Goal: Information Seeking & Learning: Check status

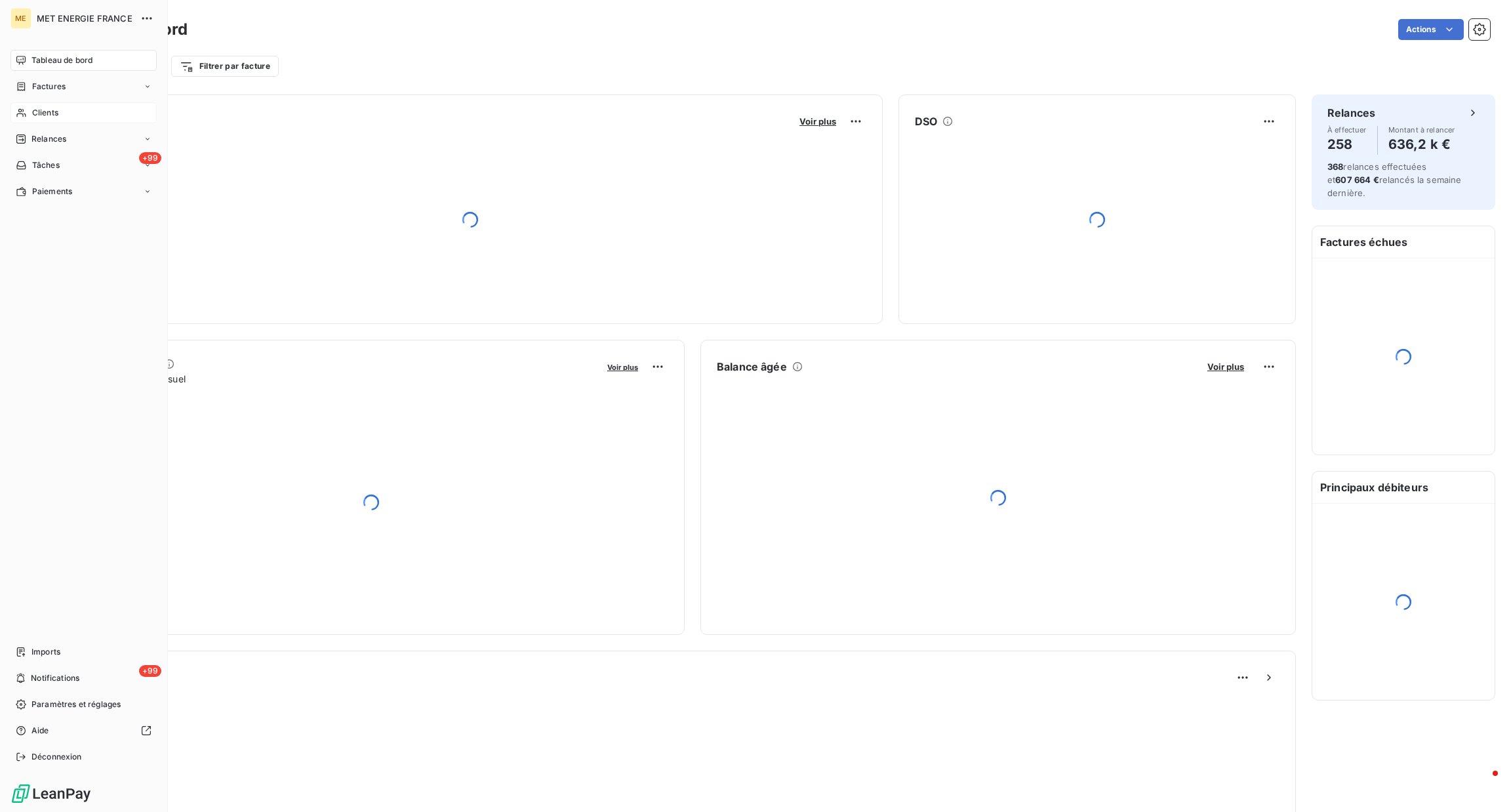
click at [17, 110] on icon at bounding box center [21, 113] width 11 height 10
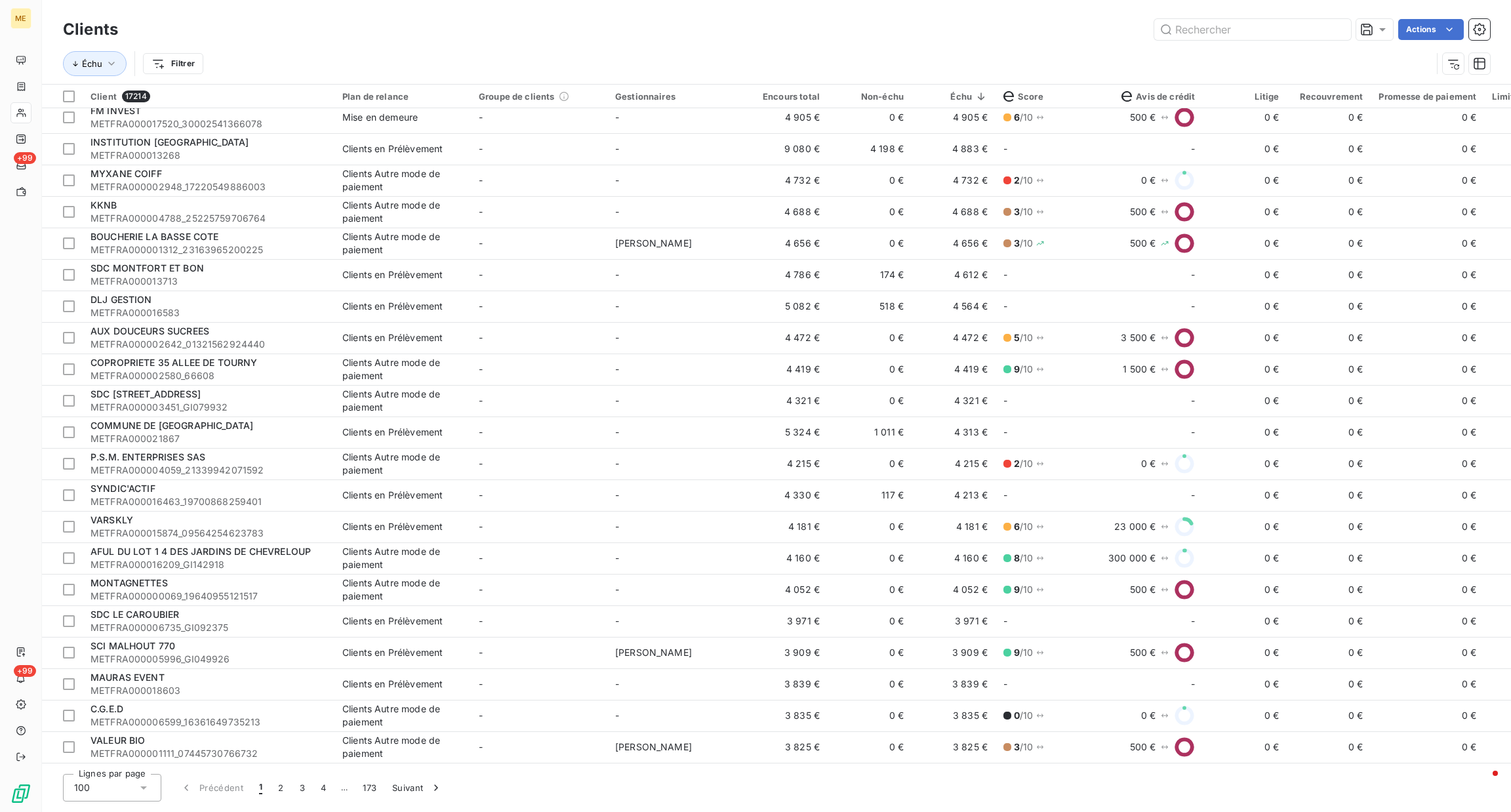
scroll to position [1907, 0]
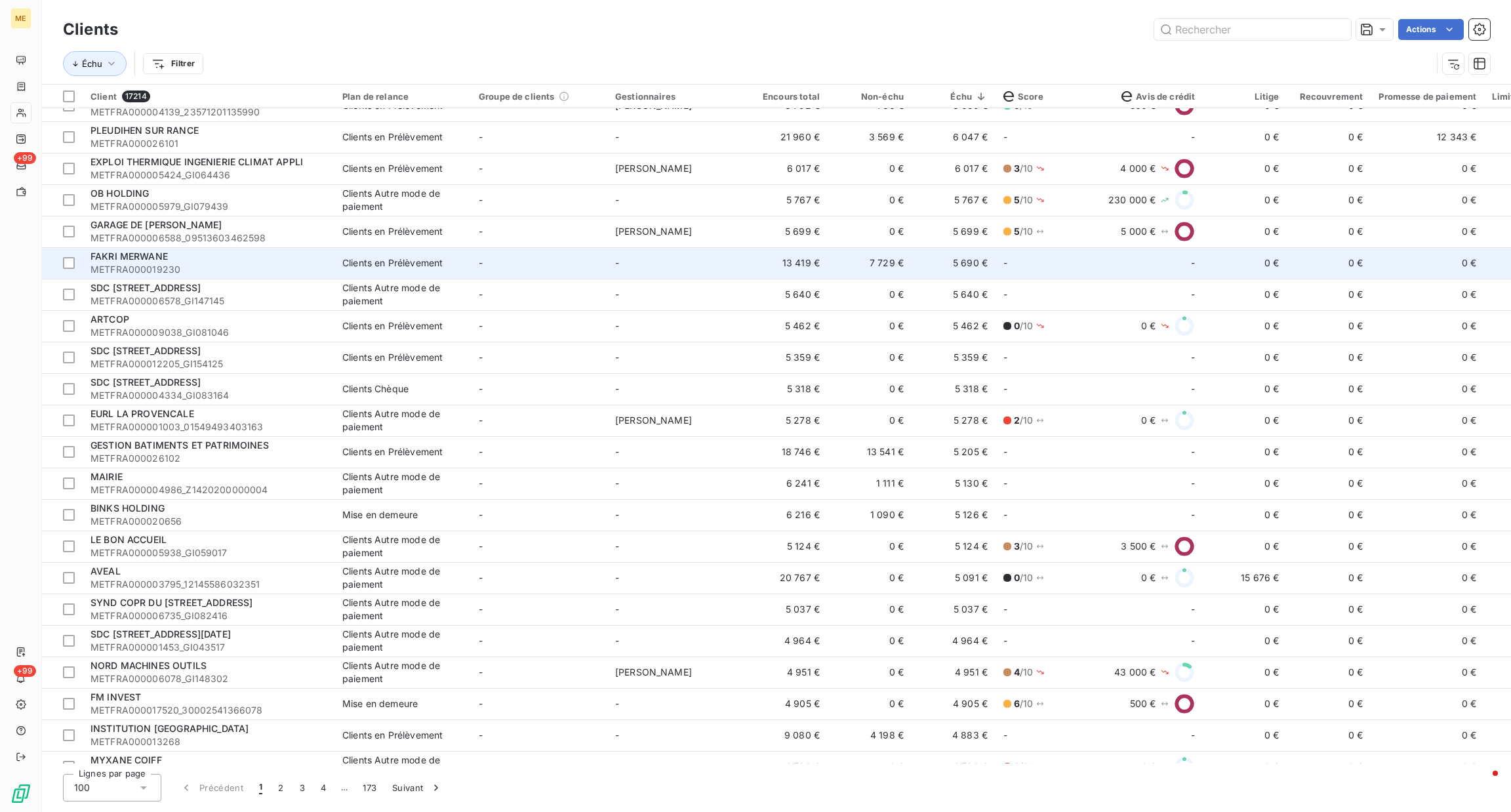
click at [206, 260] on div "FAKRI MERWANE" at bounding box center [209, 256] width 236 height 13
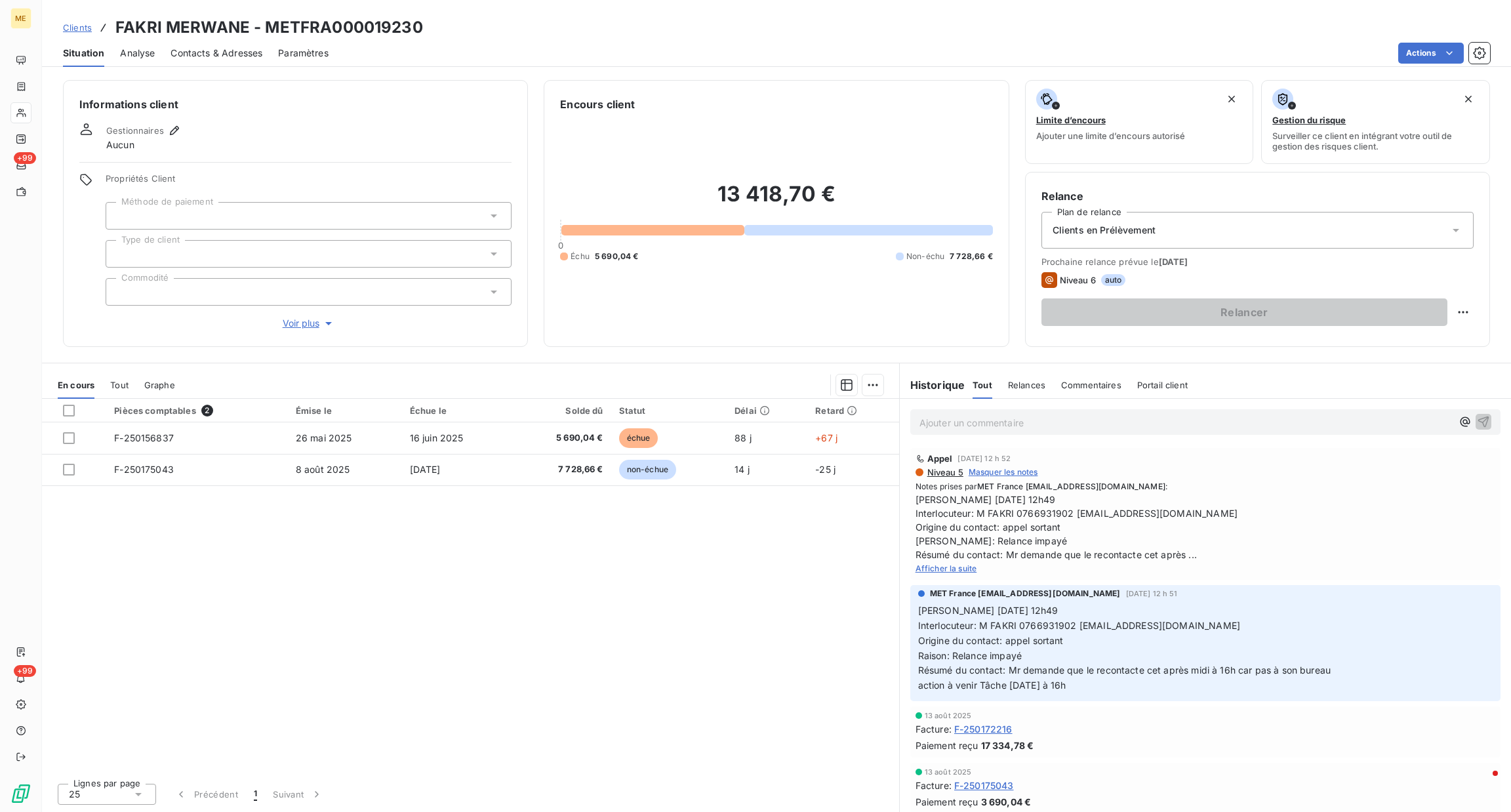
click at [932, 568] on span "Afficher la suite" at bounding box center [946, 567] width 62 height 9
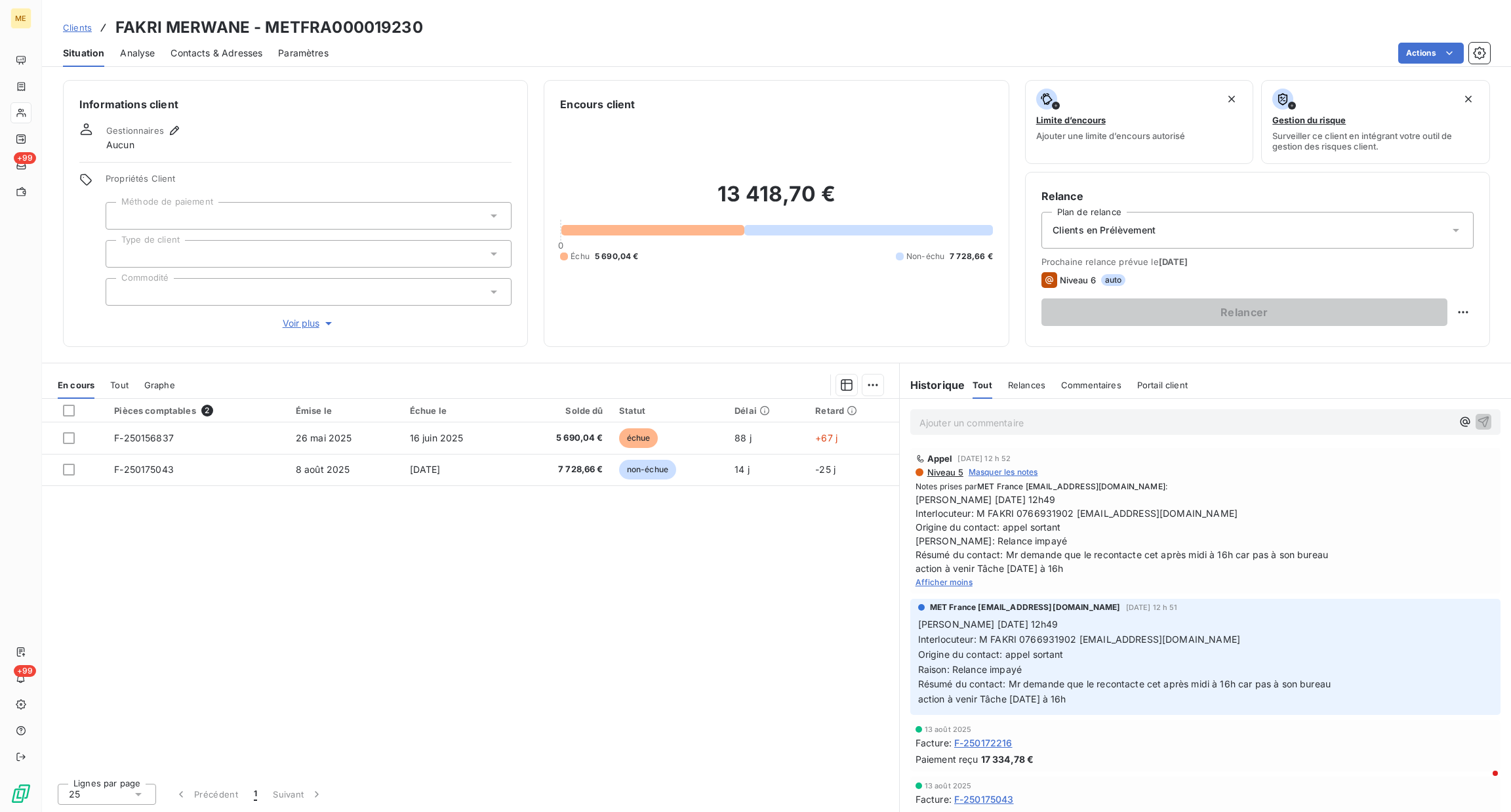
drag, startPoint x: 27, startPoint y: 0, endPoint x: 296, endPoint y: 324, distance: 421.1
click at [296, 324] on span "Voir plus" at bounding box center [308, 323] width 52 height 13
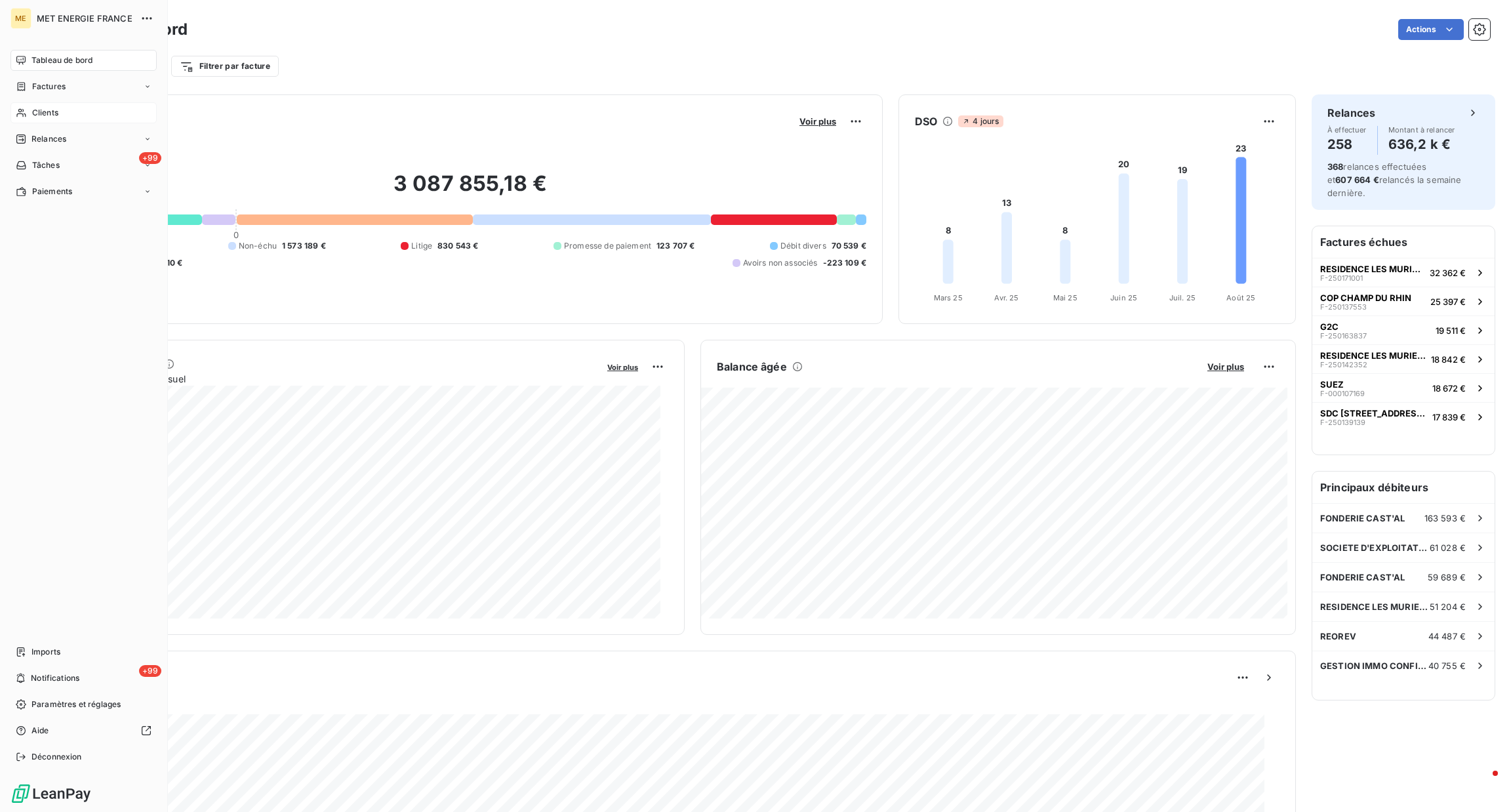
click at [25, 122] on div "Clients" at bounding box center [83, 113] width 146 height 21
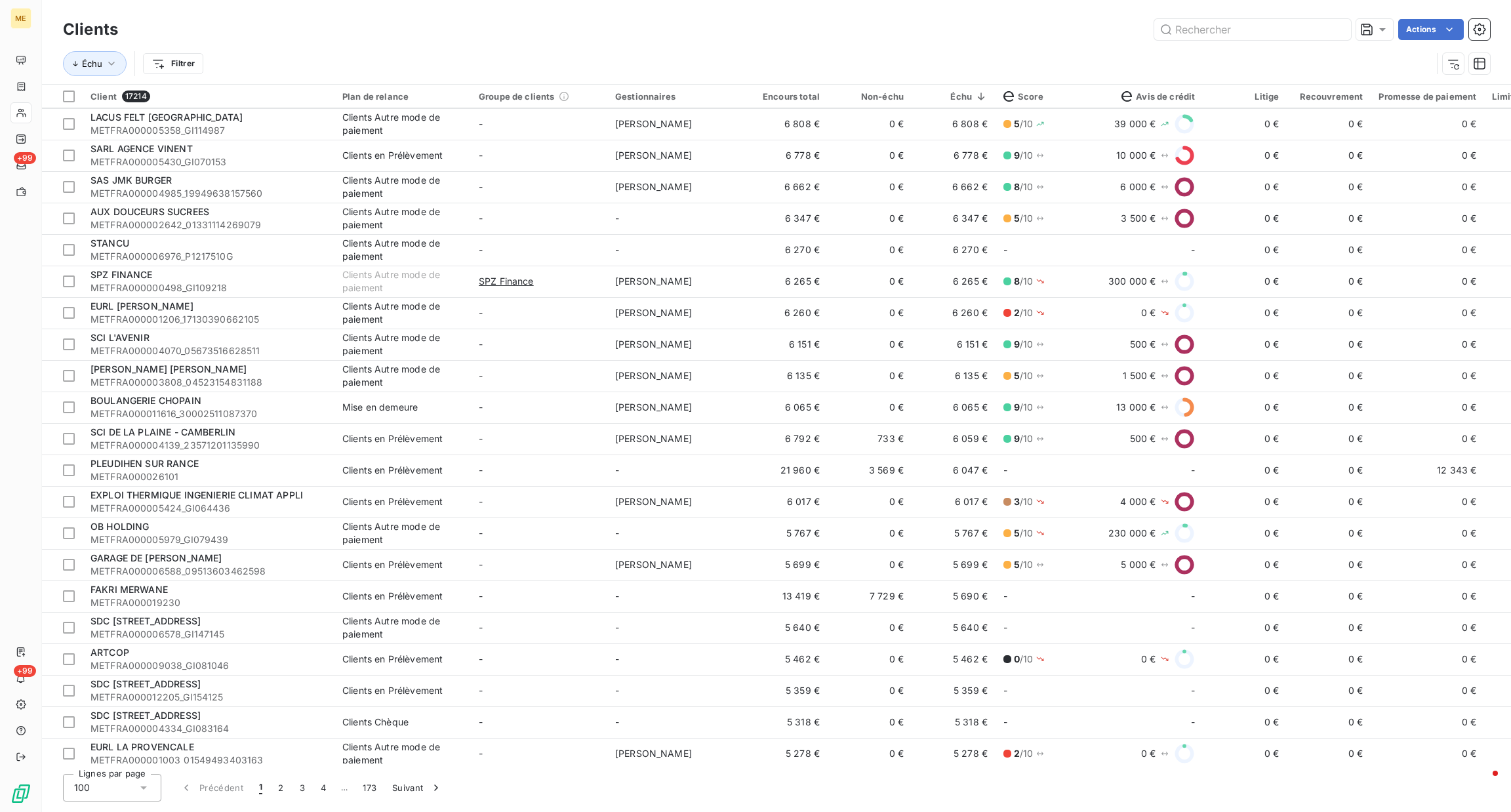
scroll to position [2163, 0]
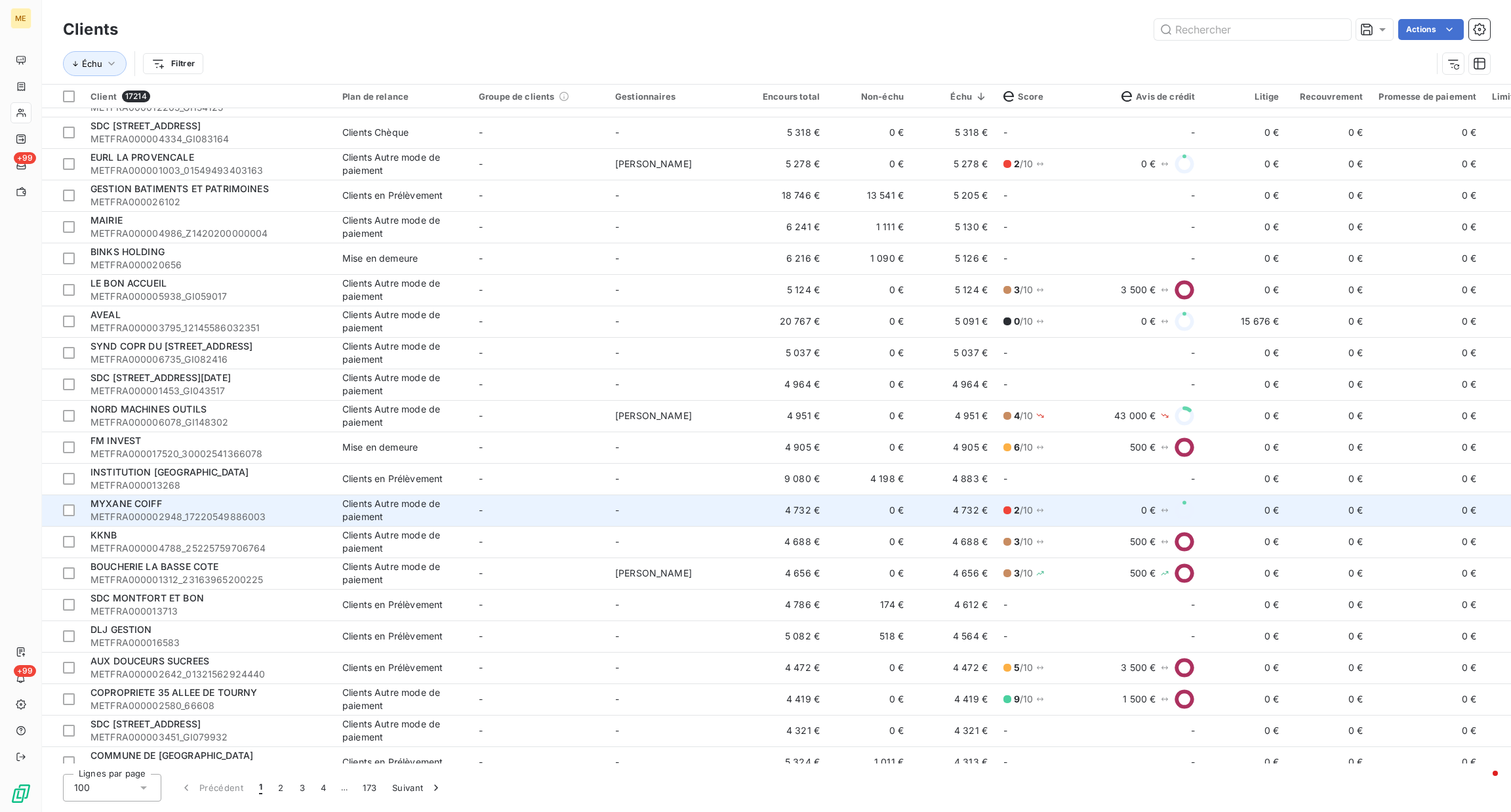
click at [367, 519] on div "Clients Autre mode de paiement" at bounding box center [402, 510] width 121 height 27
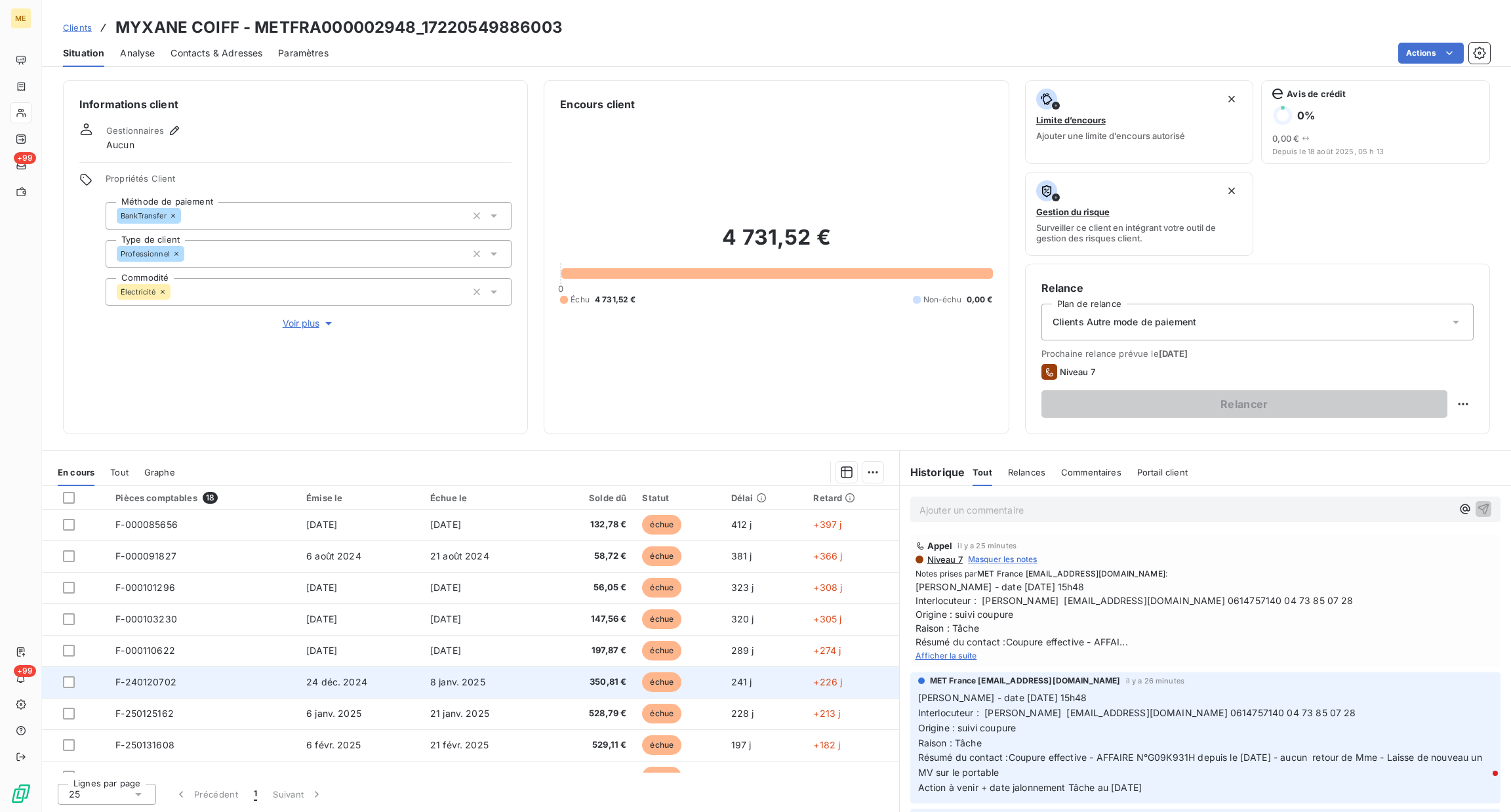
scroll to position [304, 0]
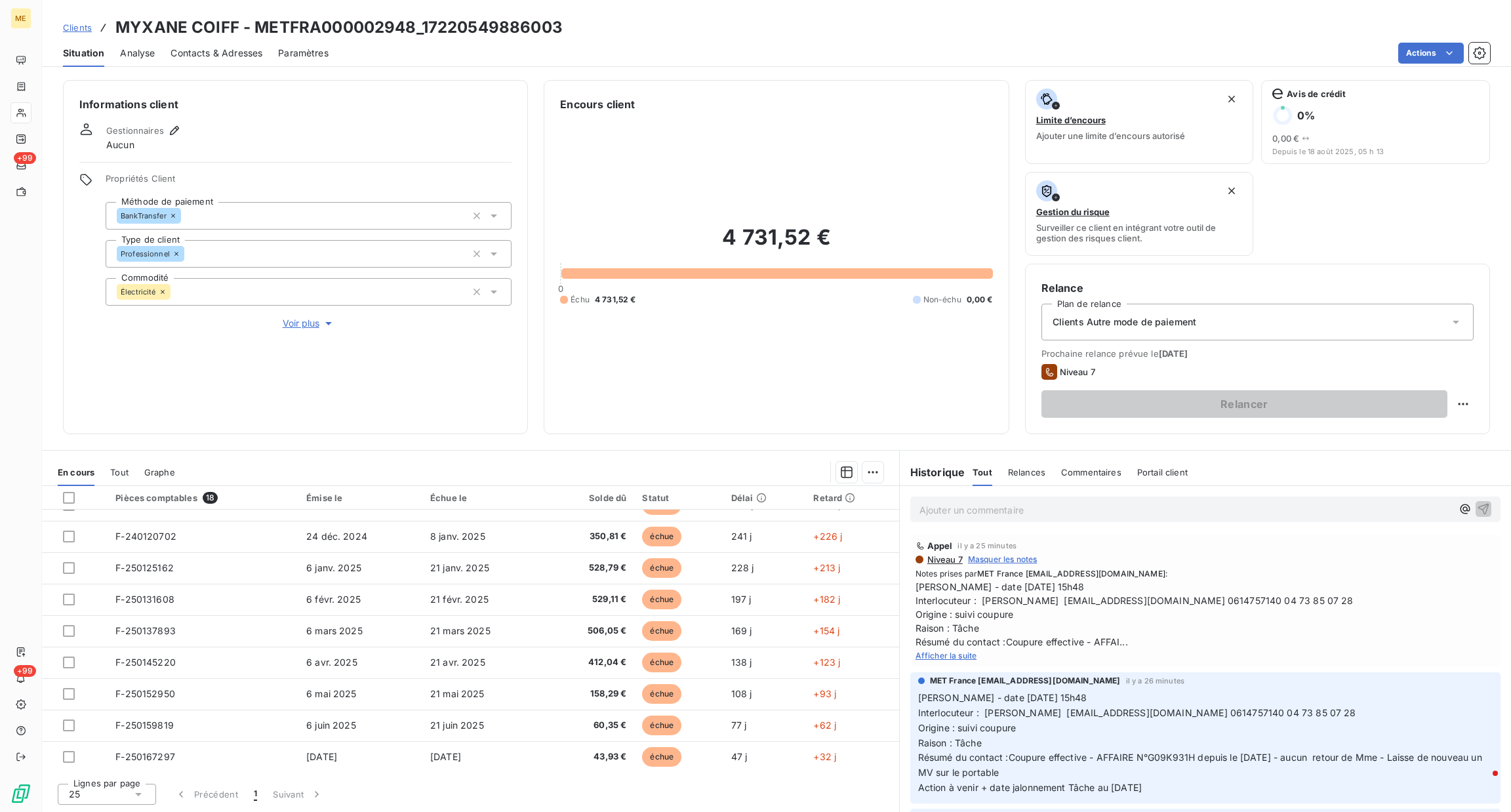
click at [299, 326] on span "Voir plus" at bounding box center [308, 323] width 52 height 13
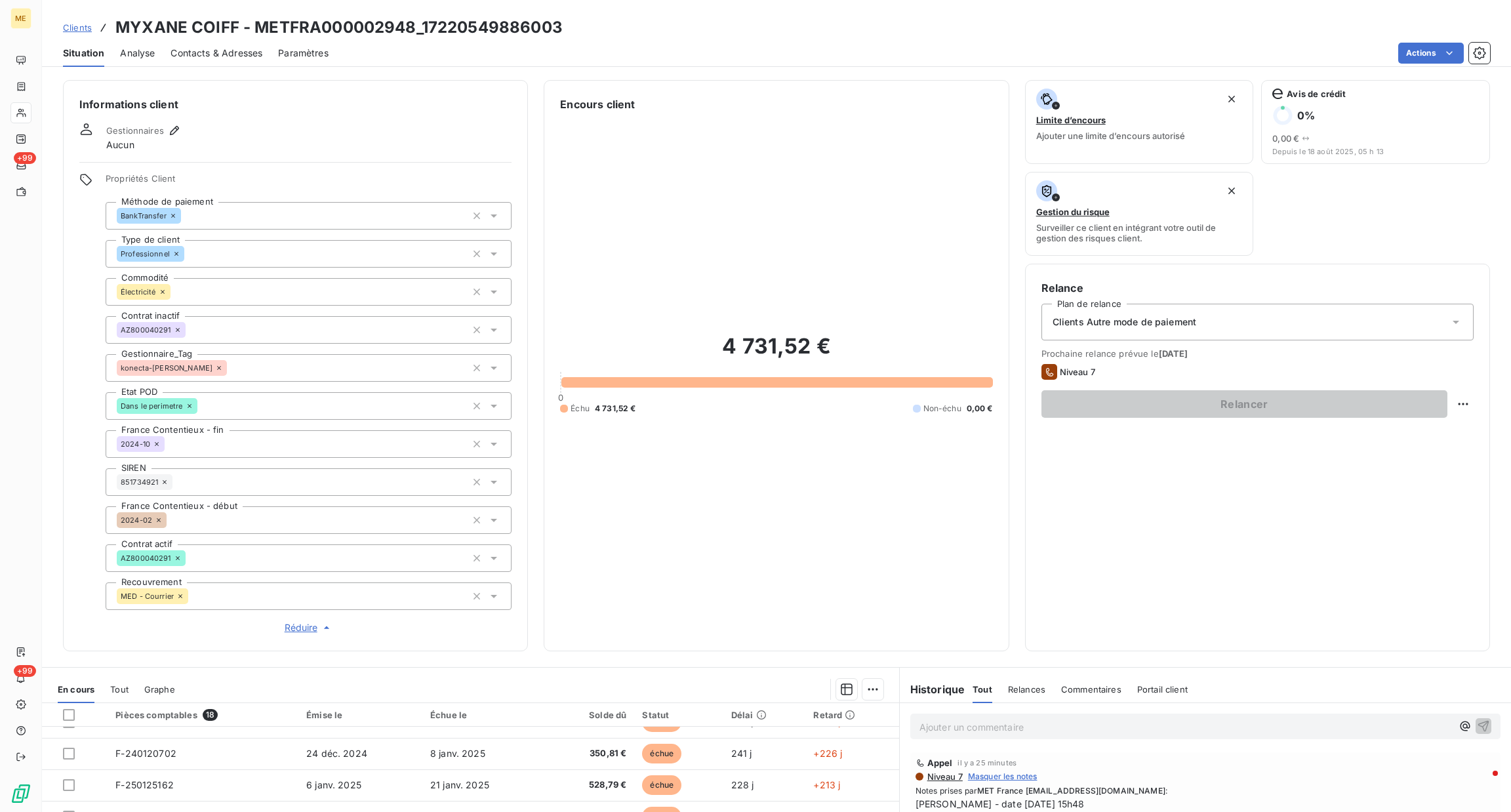
click at [307, 625] on span "Réduire" at bounding box center [309, 627] width 49 height 13
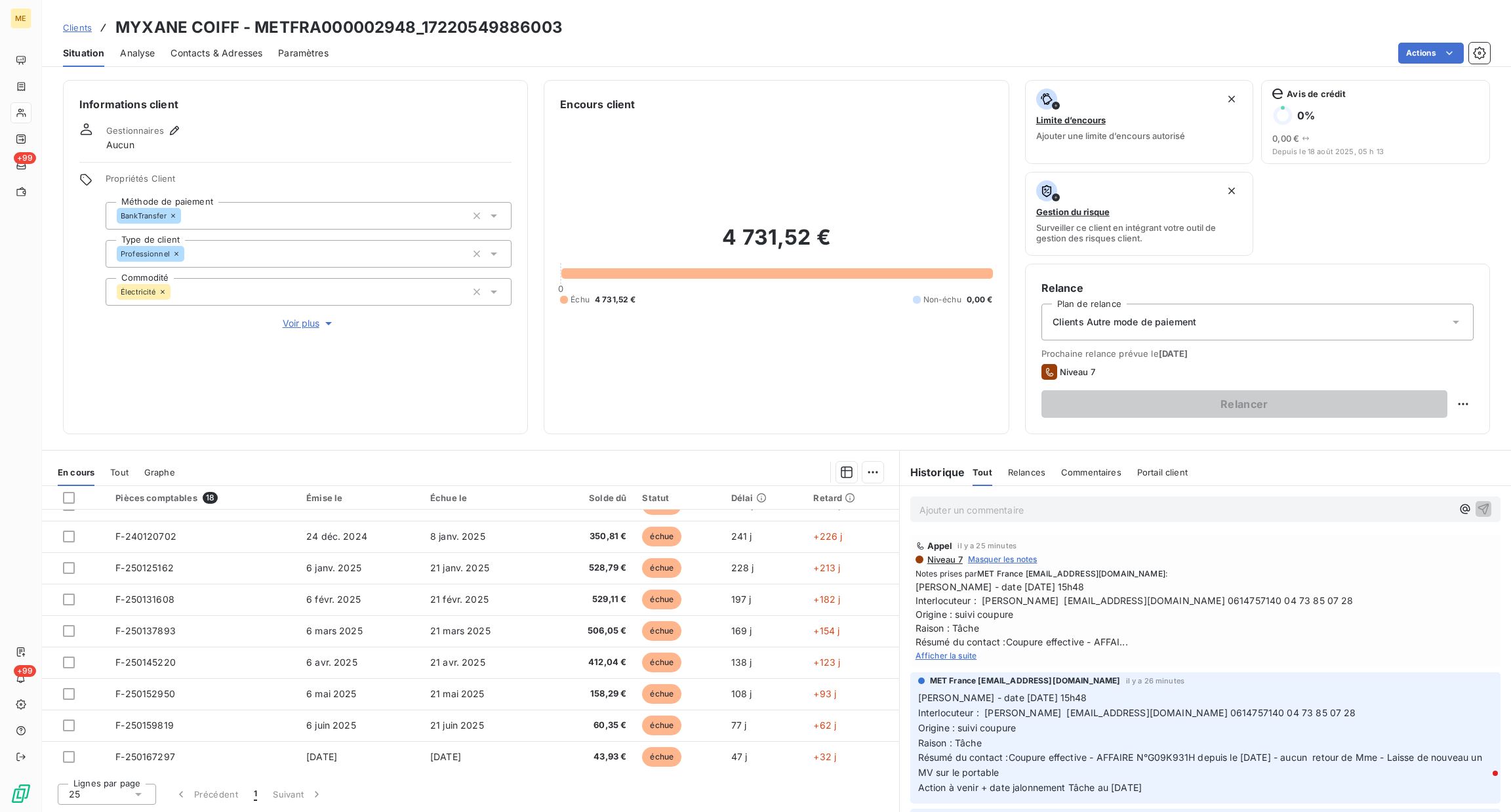
click at [951, 649] on div "Afficher la suite" at bounding box center [1205, 655] width 579 height 13
click at [958, 659] on span "Afficher la suite" at bounding box center [946, 655] width 62 height 9
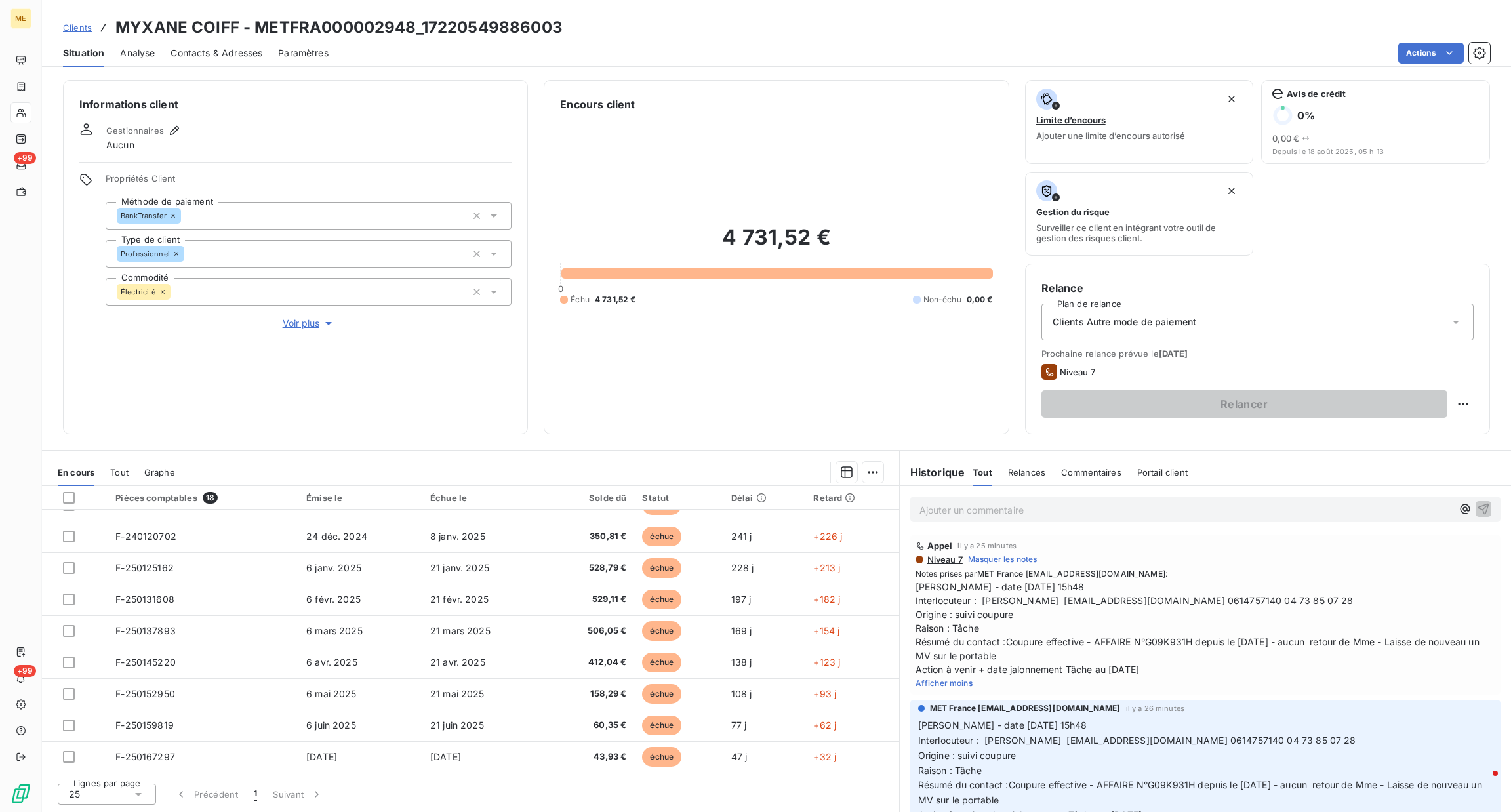
click at [1010, 507] on p "Ajouter un commentaire ﻿" at bounding box center [1185, 509] width 532 height 16
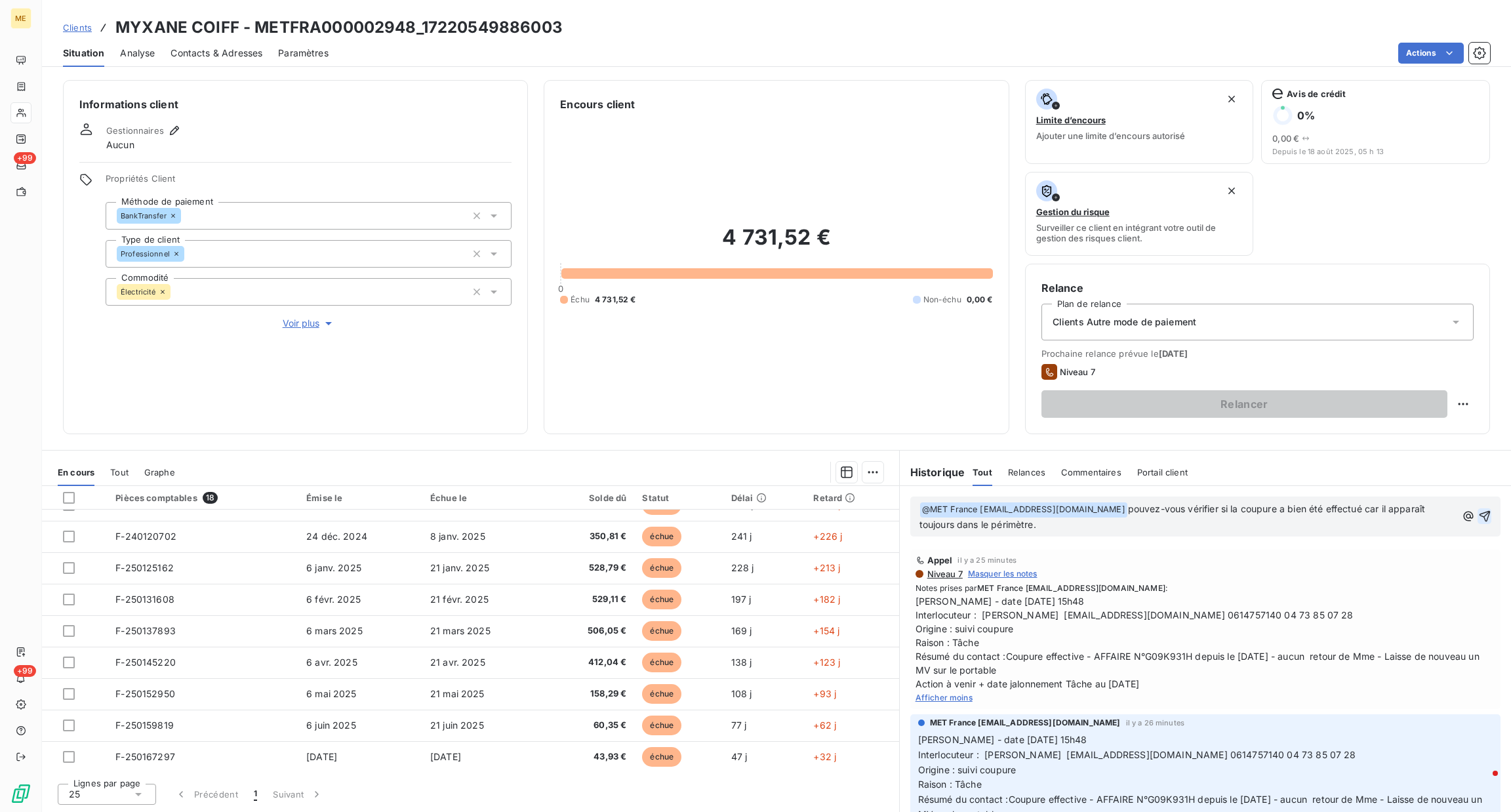
click at [1478, 519] on icon "button" at bounding box center [1484, 516] width 11 height 11
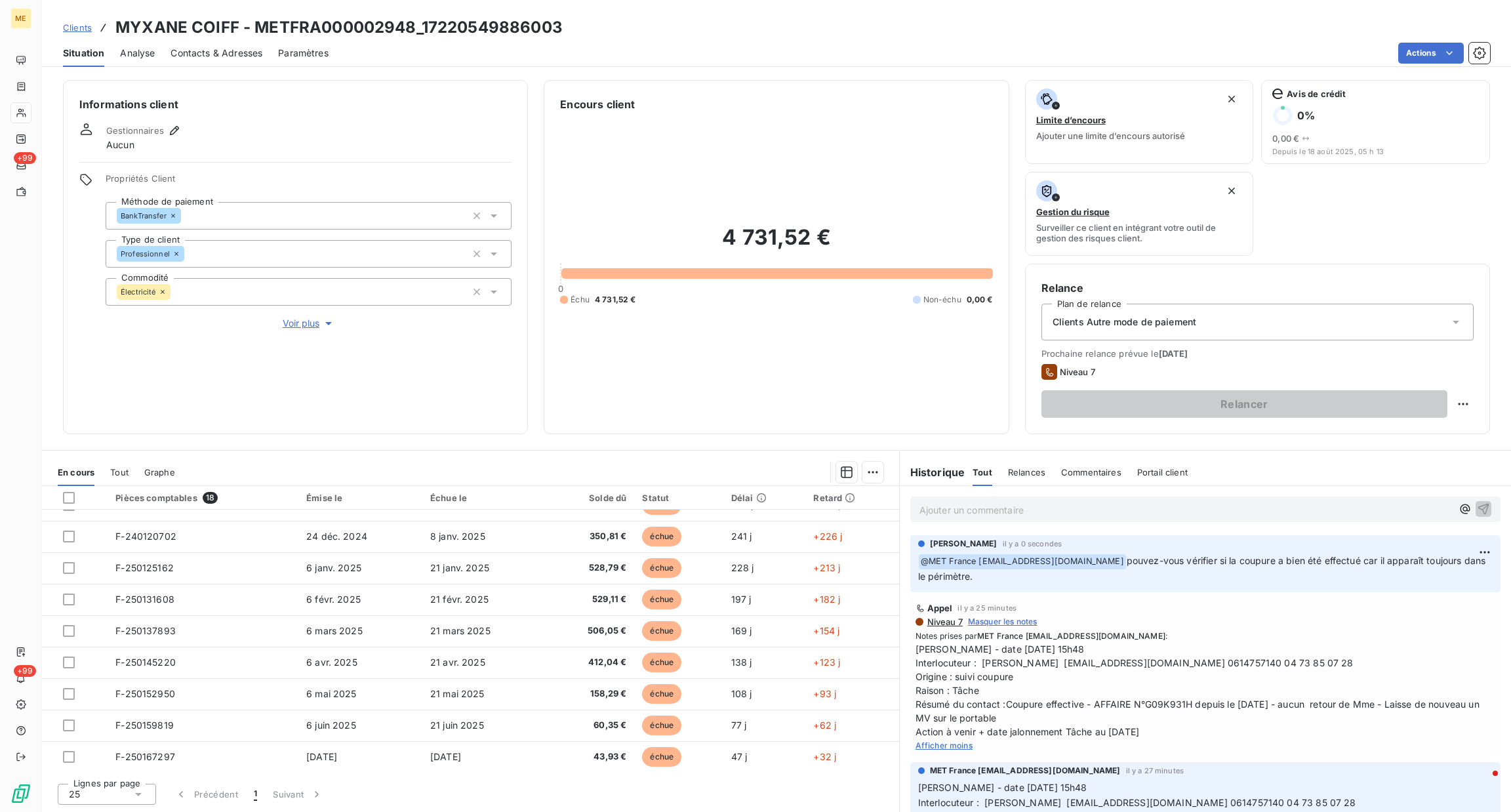
click at [284, 324] on span "Voir plus" at bounding box center [308, 323] width 52 height 13
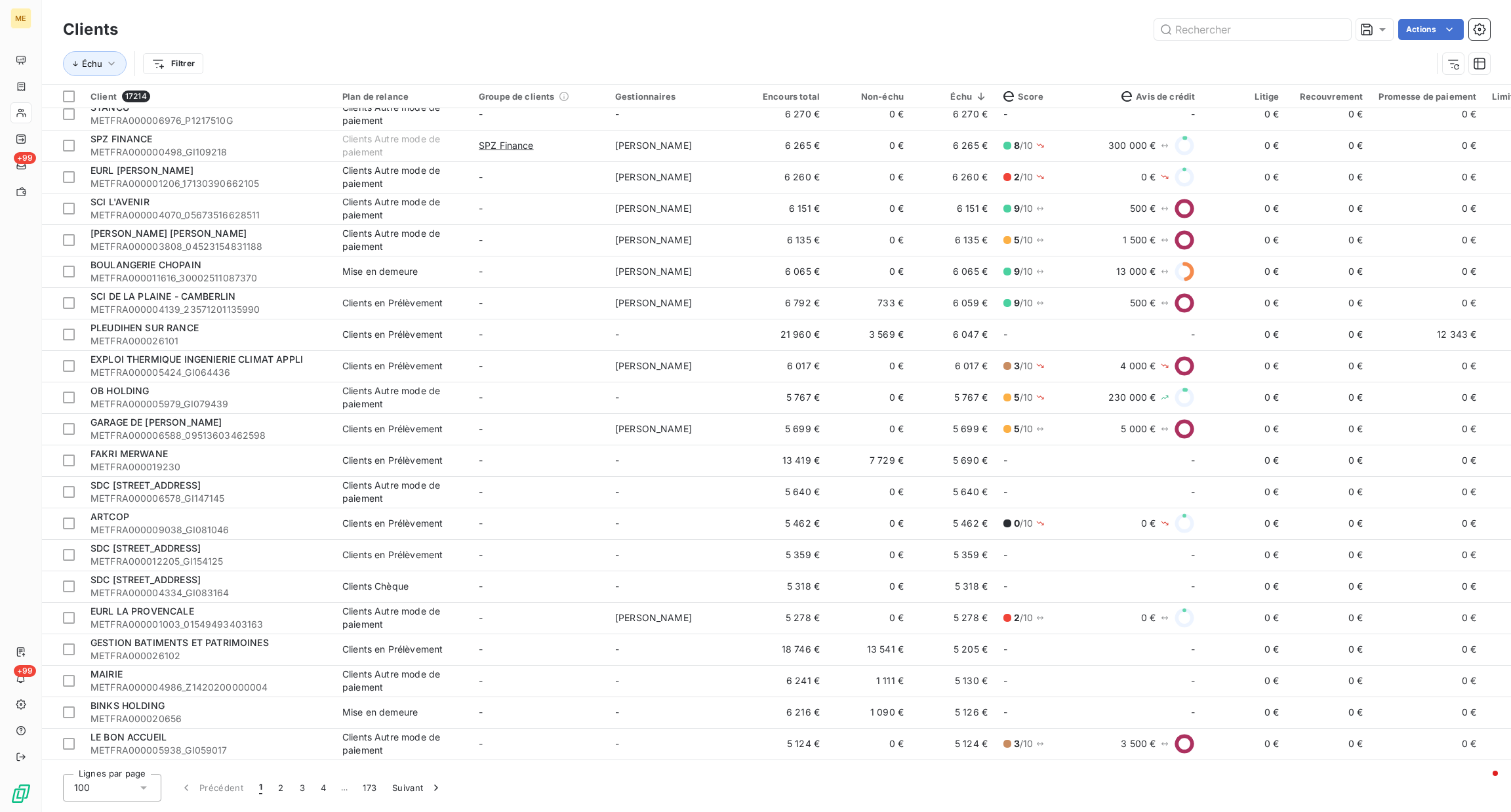
scroll to position [1868, 0]
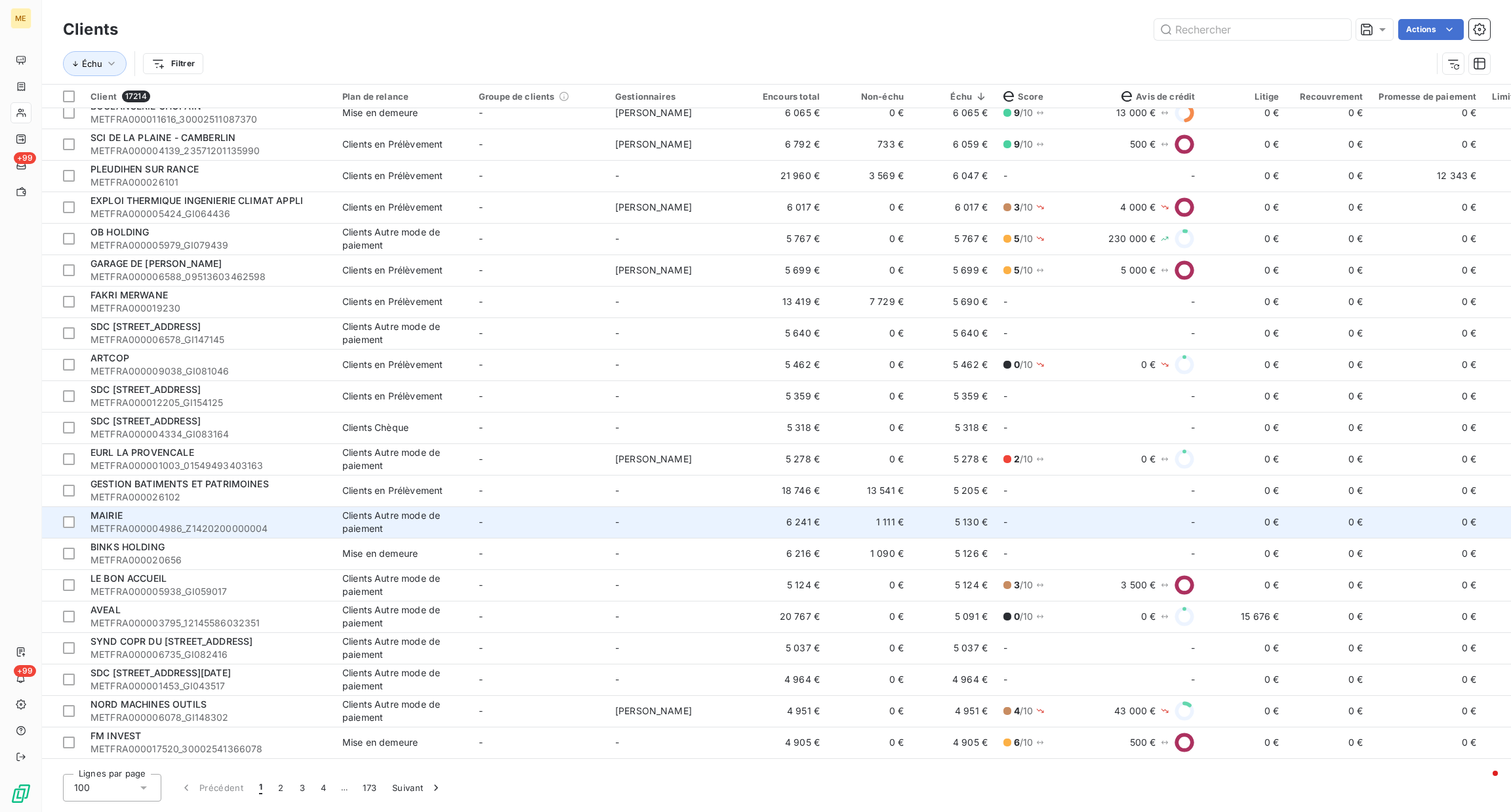
click at [349, 526] on div "Clients Autre mode de paiement" at bounding box center [402, 522] width 121 height 27
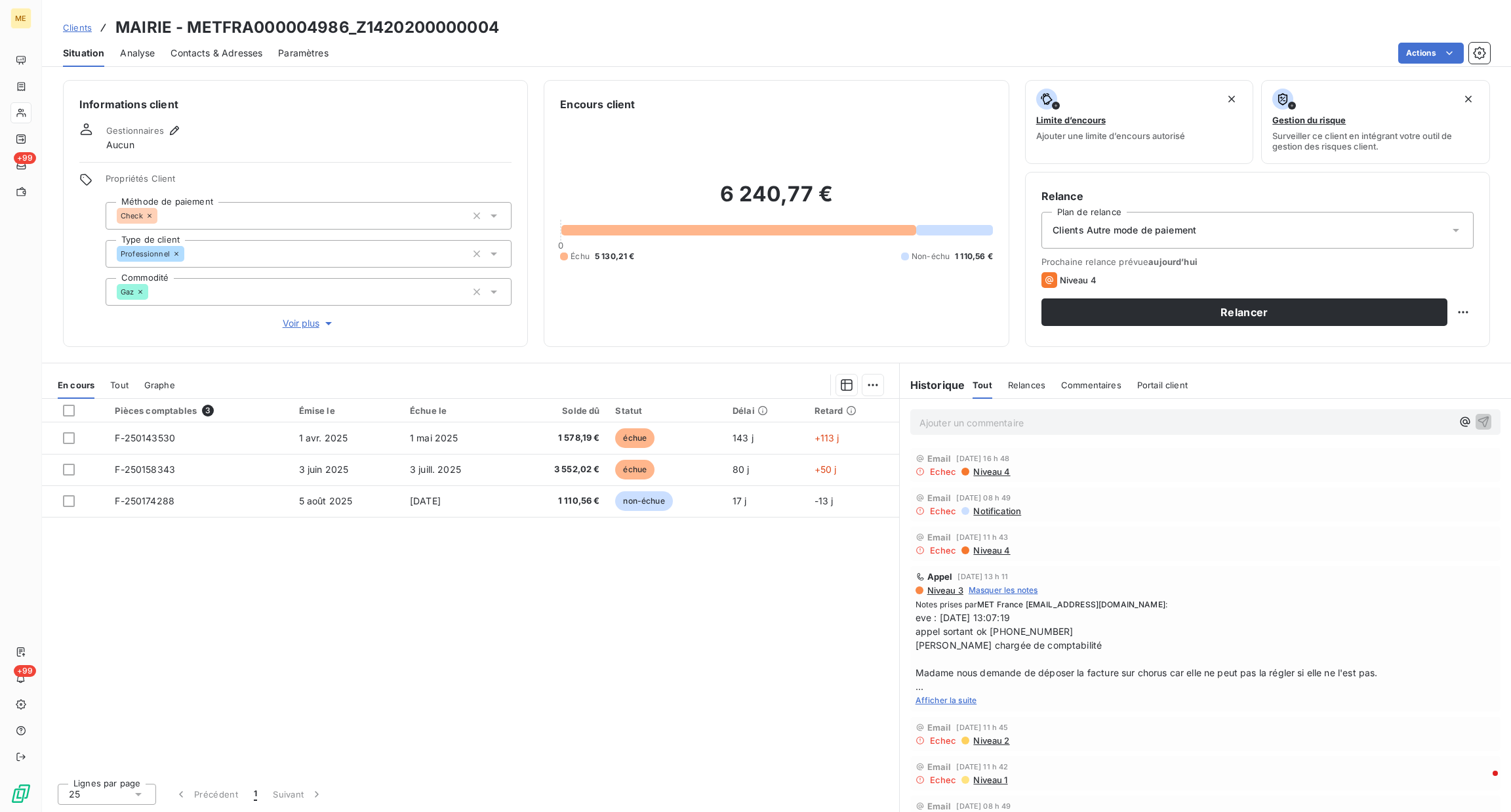
click at [1020, 430] on div "Ajouter un commentaire ﻿" at bounding box center [1206, 422] width 590 height 26
click at [1020, 430] on p "Ajouter un commentaire ﻿" at bounding box center [1185, 422] width 532 height 16
click at [103, 387] on div "En cours Tout Graphe" at bounding box center [471, 385] width 857 height 27
click at [113, 383] on span "Tout" at bounding box center [119, 385] width 18 height 10
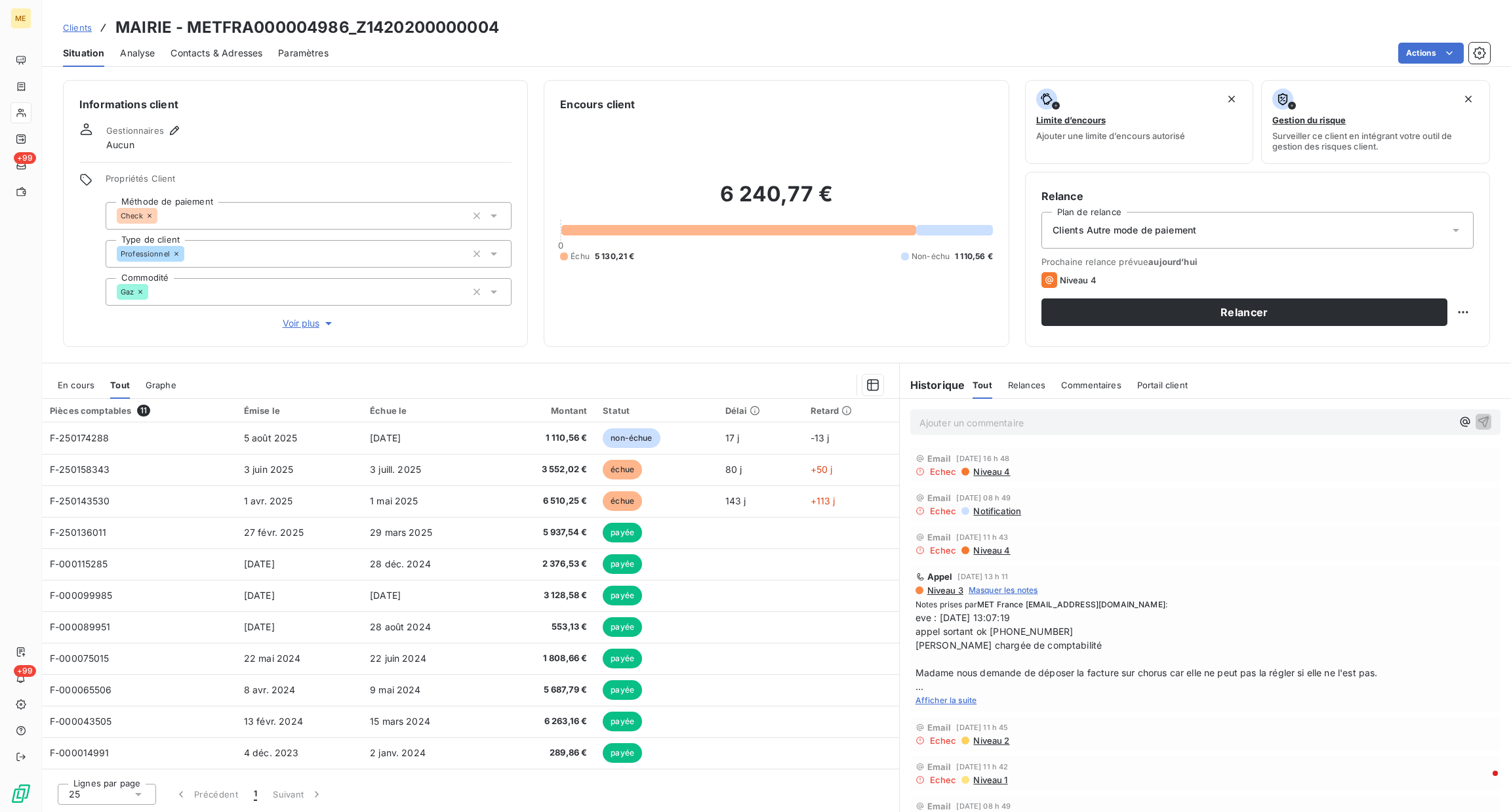
click at [77, 383] on span "En cours" at bounding box center [75, 385] width 37 height 10
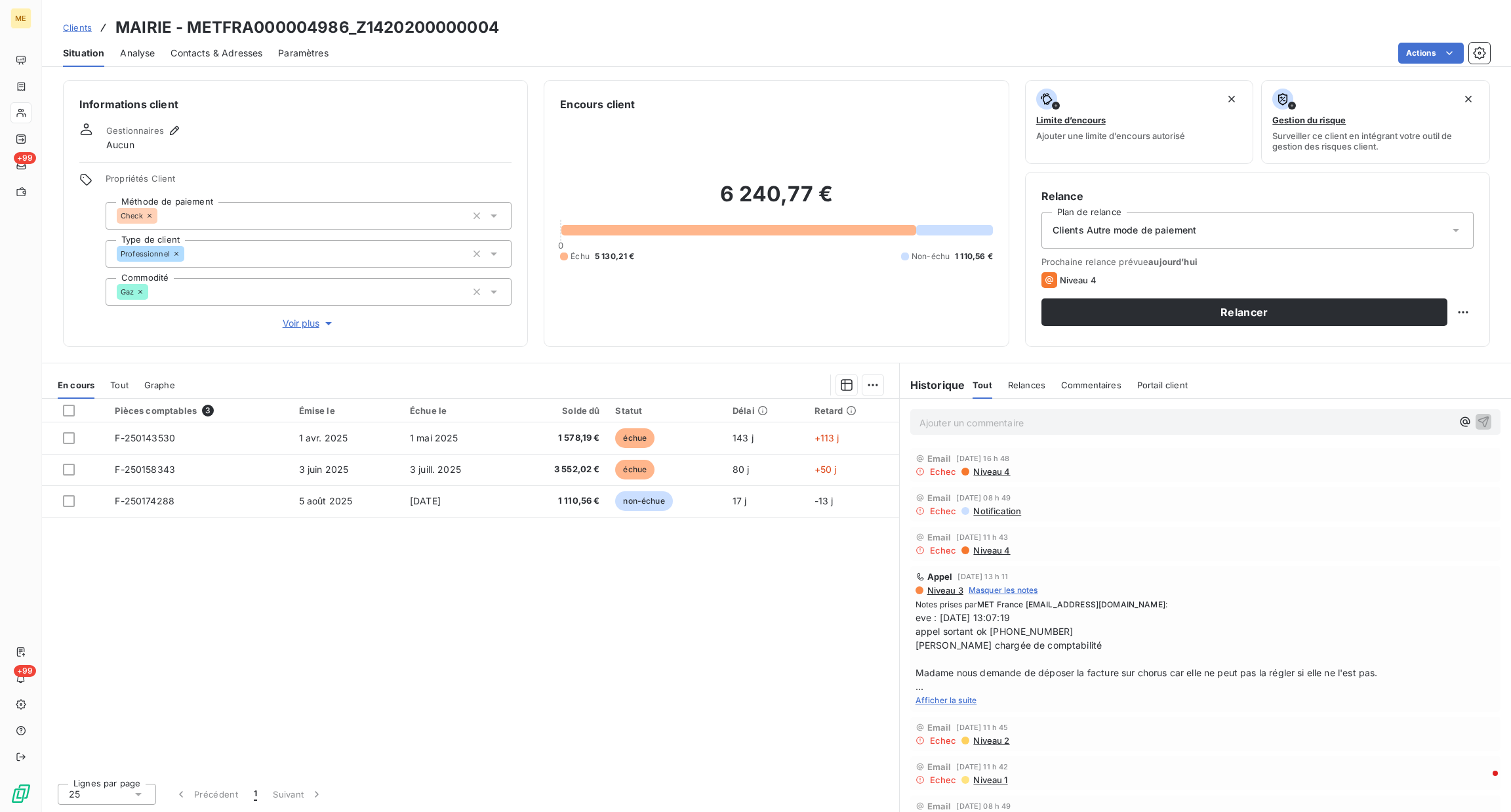
click at [1092, 438] on div "Ajouter un commentaire ﻿" at bounding box center [1205, 422] width 611 height 46
click at [1083, 427] on p "Ajouter un commentaire ﻿" at bounding box center [1185, 422] width 532 height 16
click at [950, 696] on span "Afficher la suite" at bounding box center [946, 699] width 62 height 9
click at [952, 423] on p "Ajouter un commentaire ﻿" at bounding box center [1185, 422] width 532 height 16
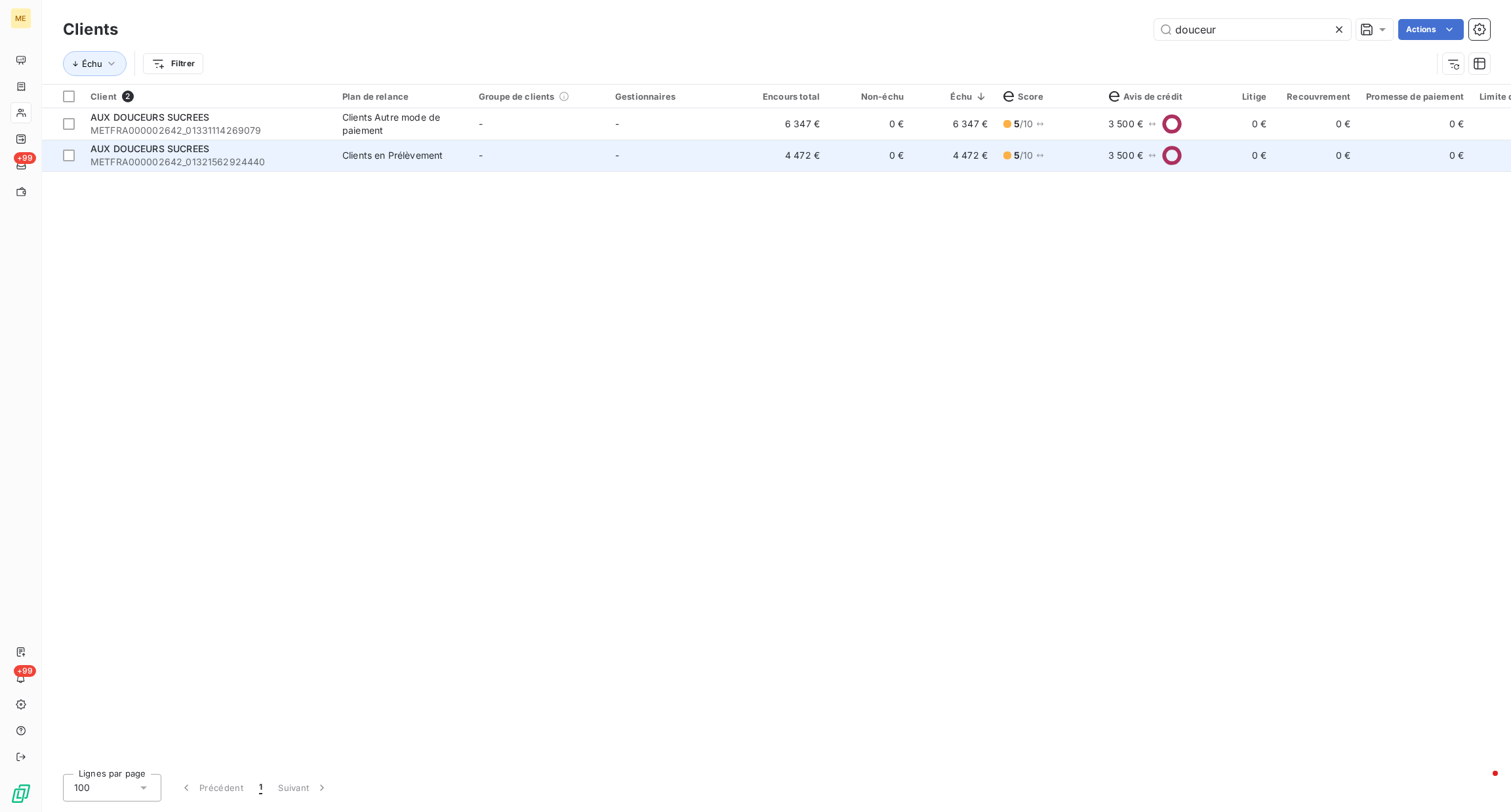
type input "douceur"
click at [619, 163] on td "-" at bounding box center [675, 155] width 136 height 32
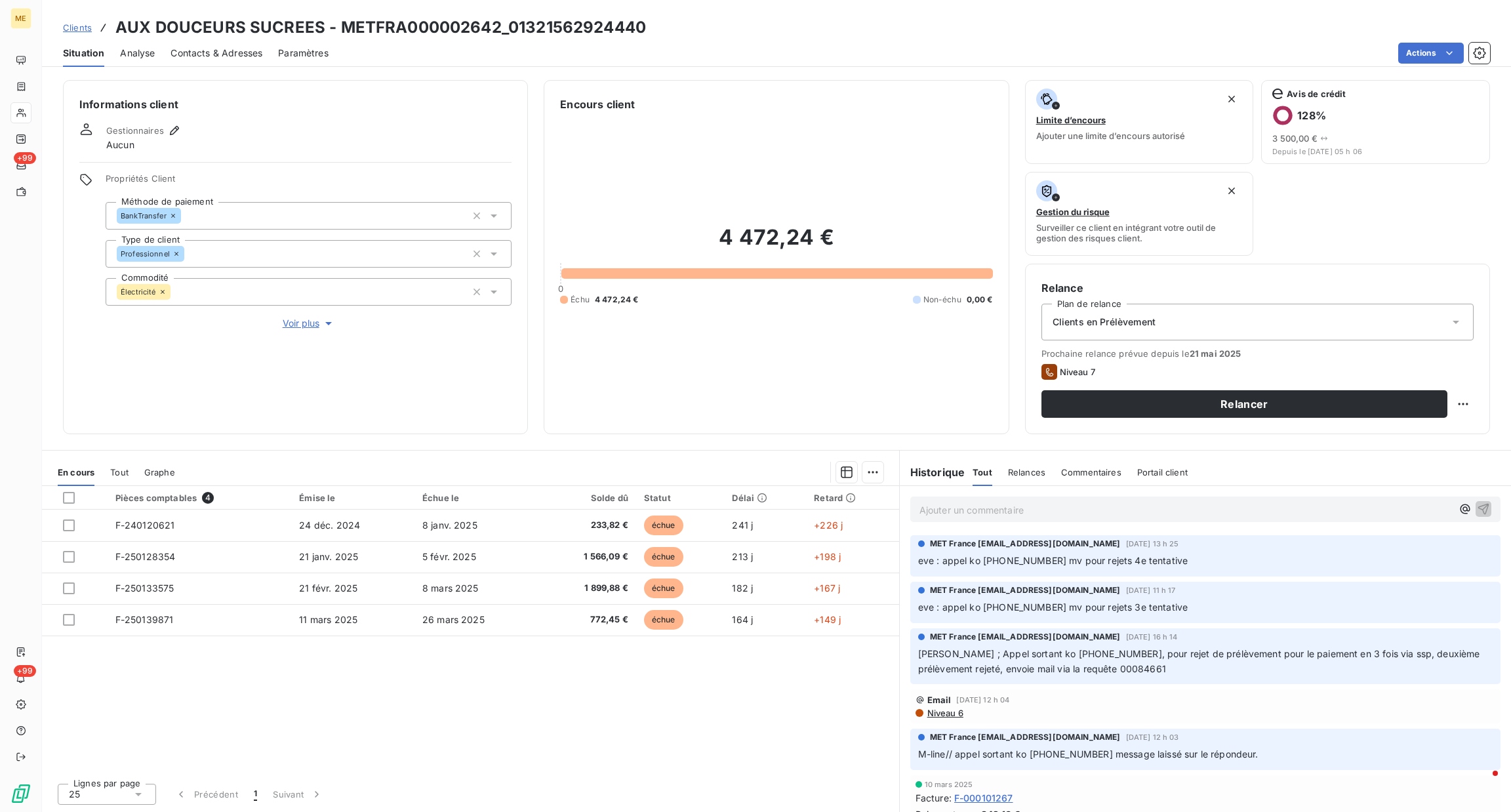
click at [312, 324] on span "Voir plus" at bounding box center [308, 323] width 52 height 13
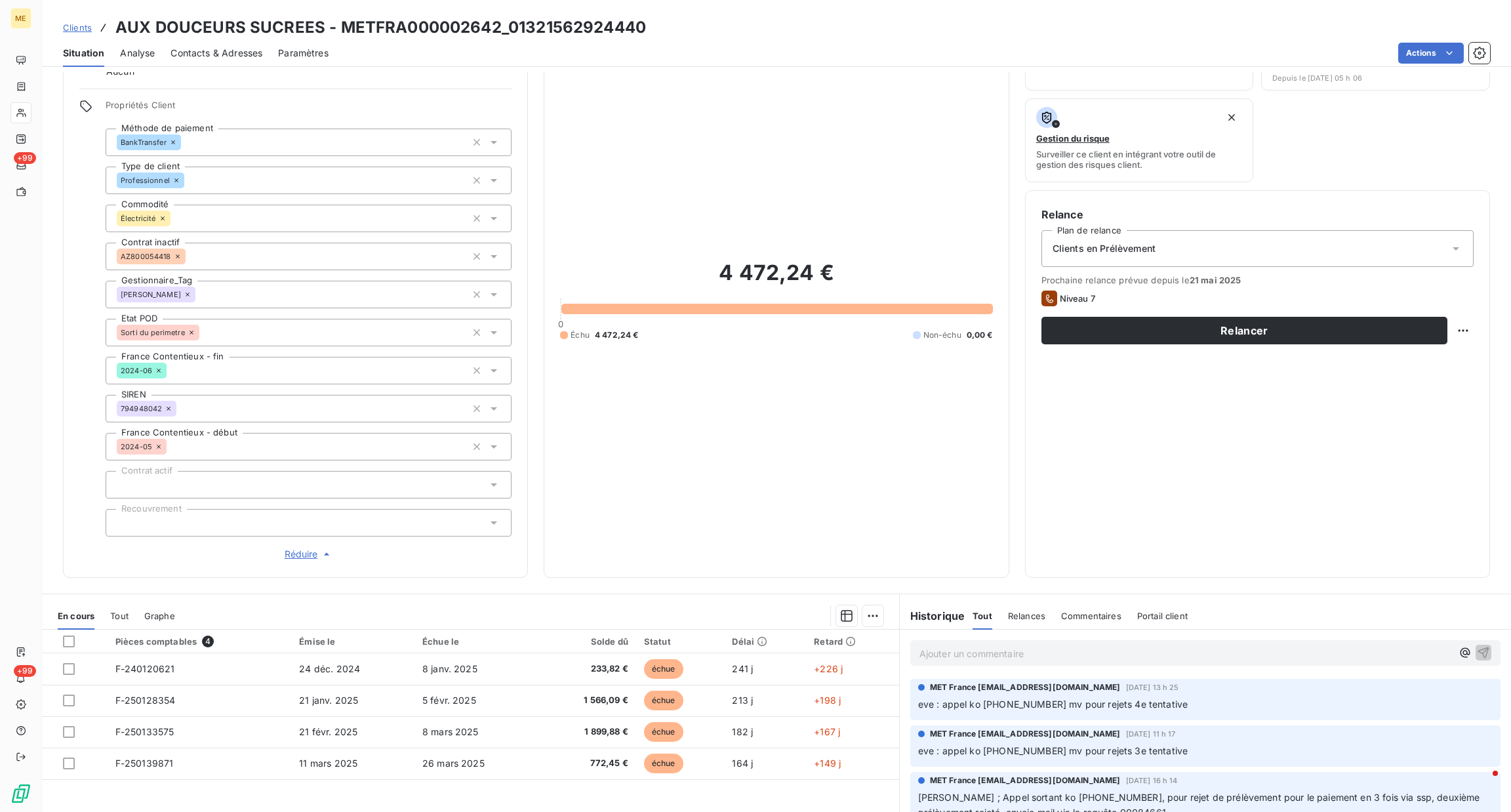
scroll to position [182, 0]
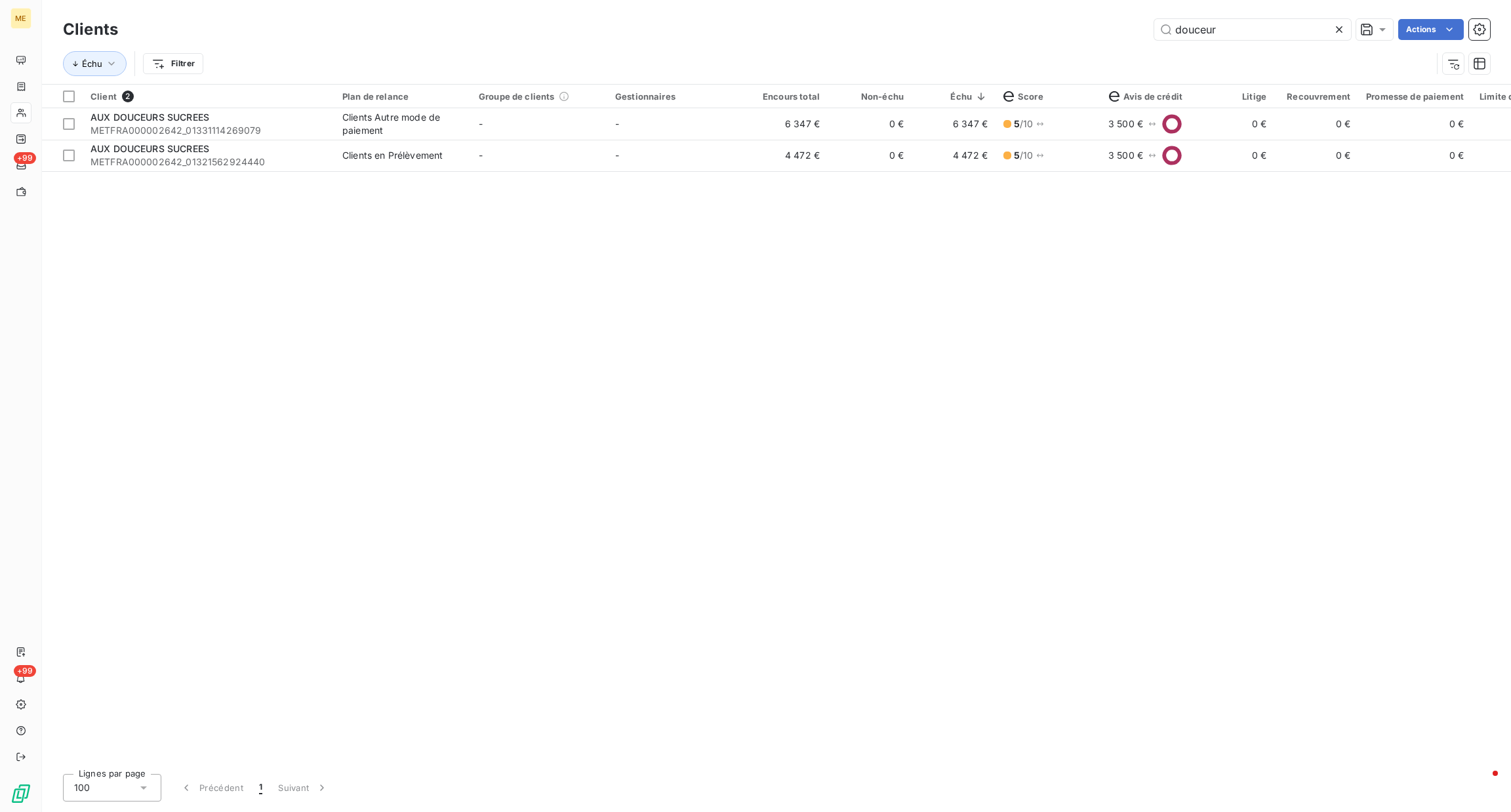
click at [1339, 29] on icon at bounding box center [1339, 30] width 7 height 7
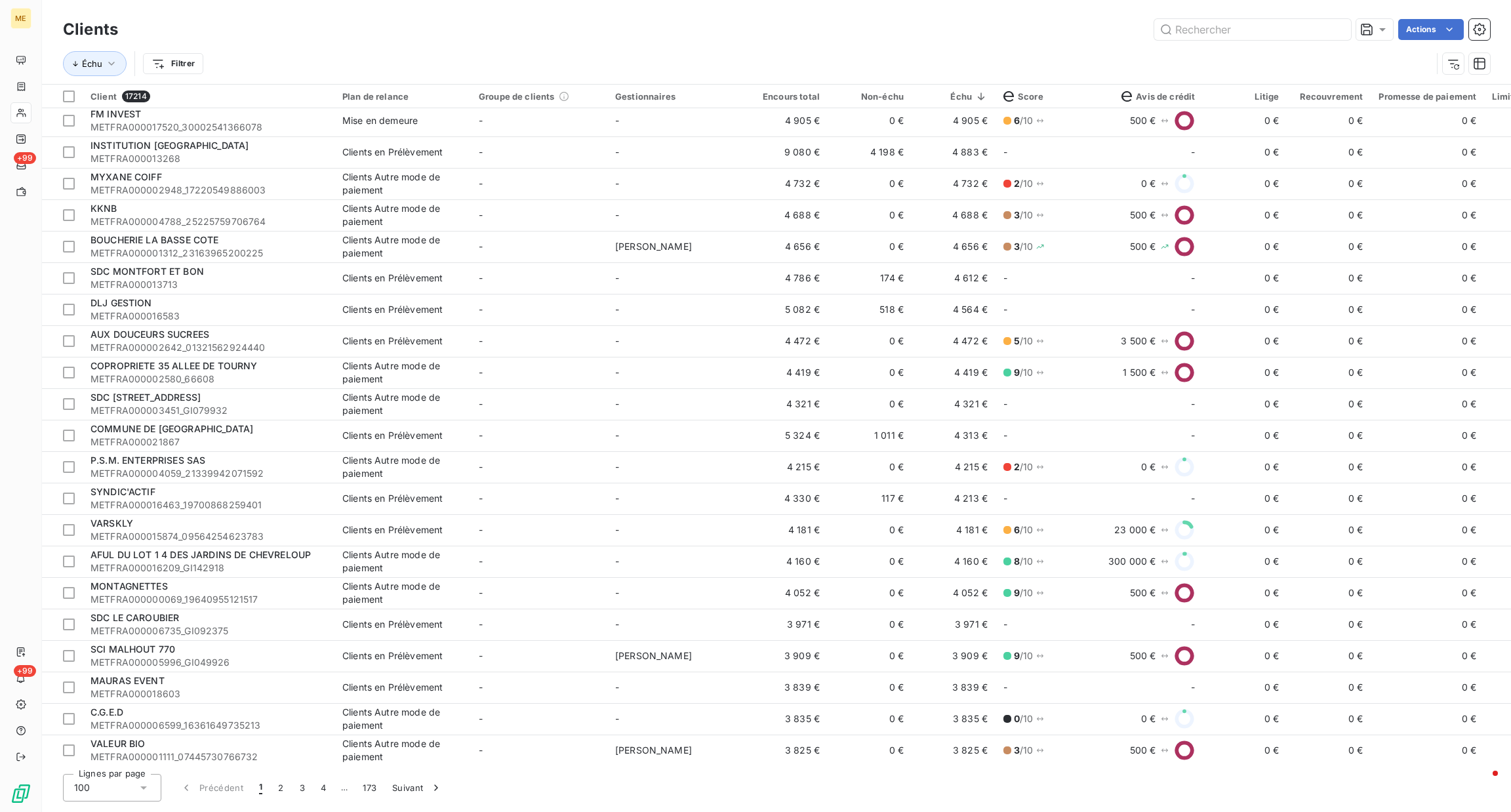
scroll to position [2497, 0]
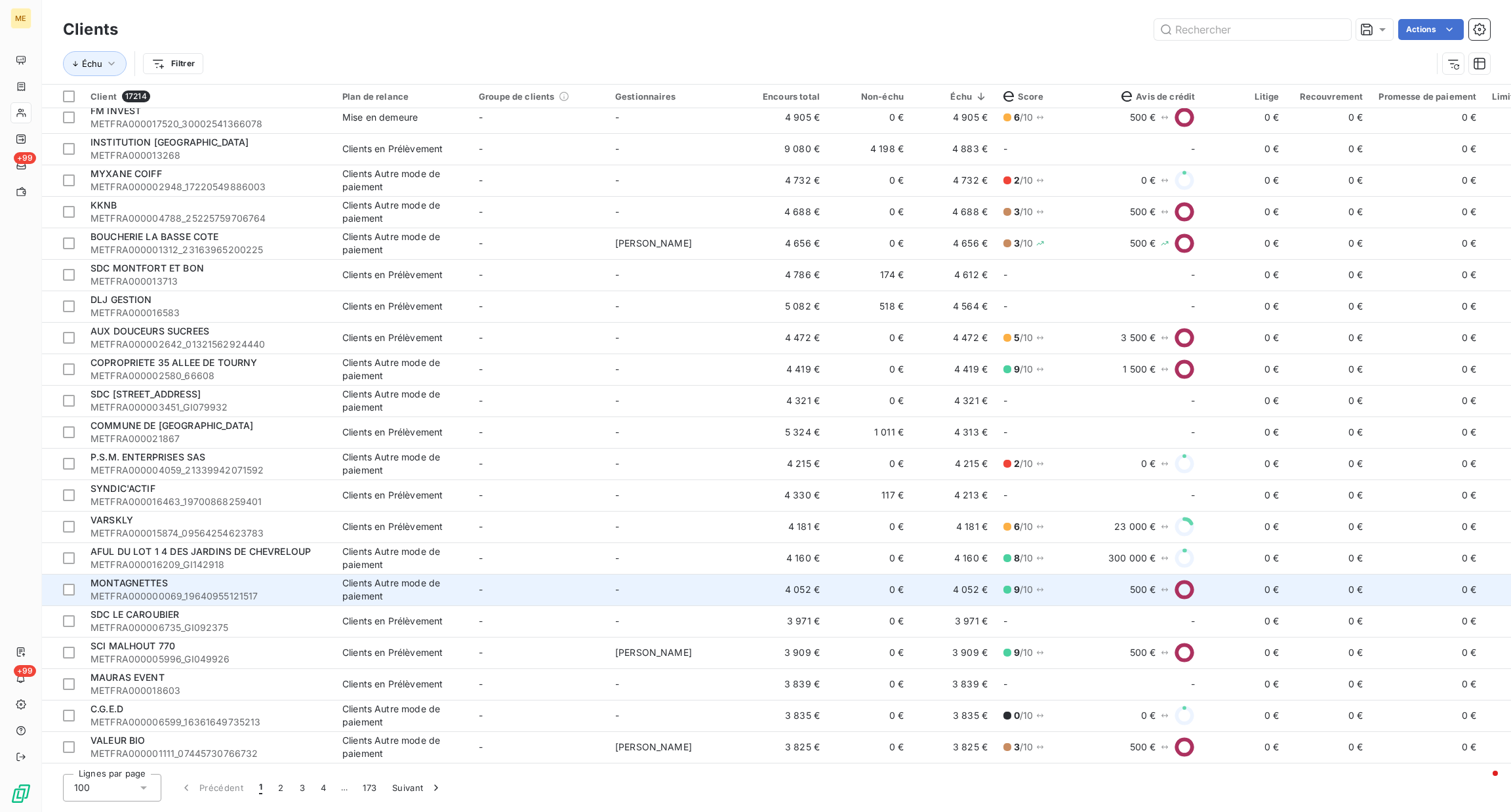
click at [260, 590] on span "METFRA000000069_19640955121517" at bounding box center [209, 596] width 236 height 13
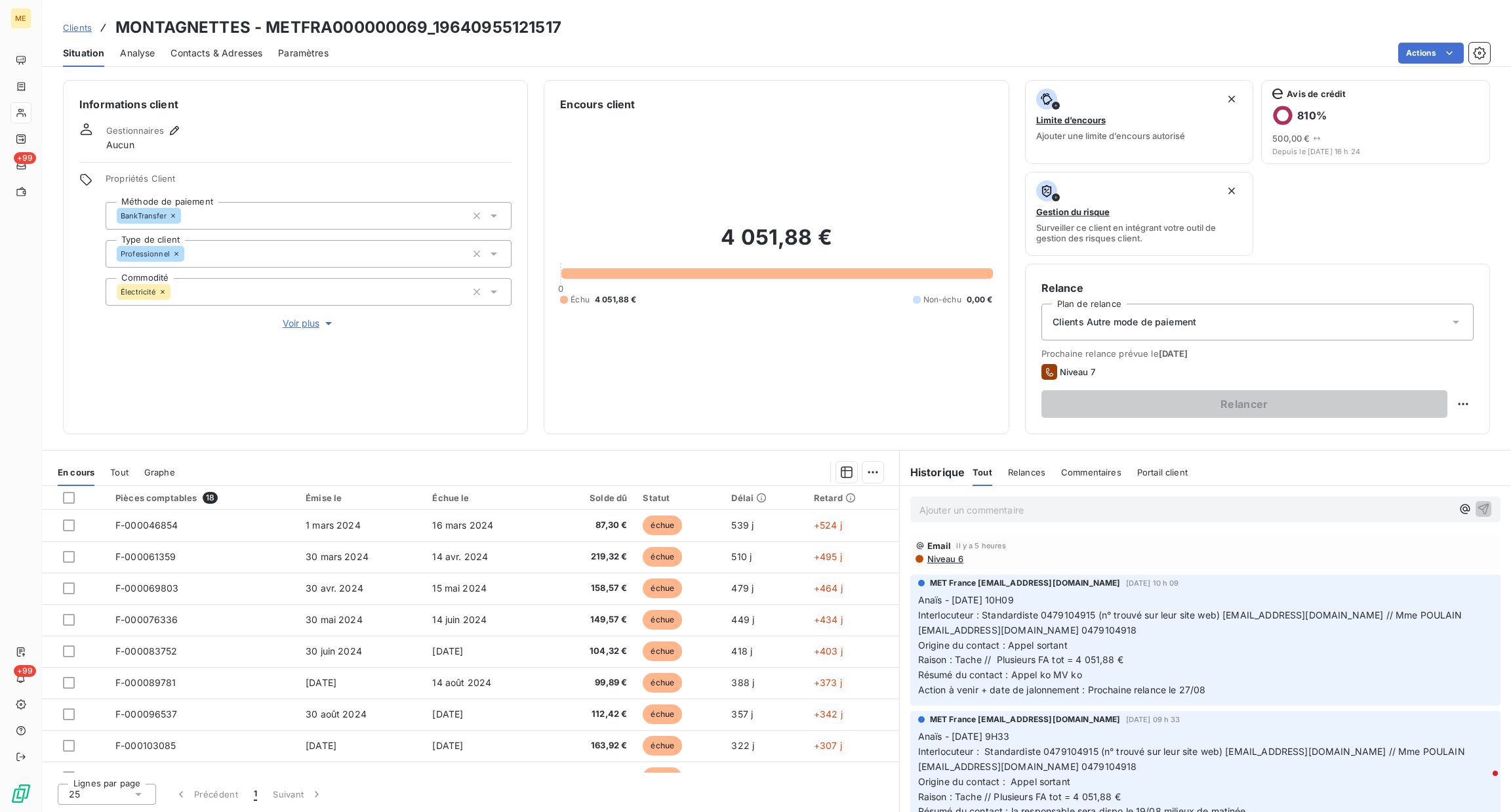
click at [310, 327] on span "Voir plus" at bounding box center [308, 323] width 52 height 13
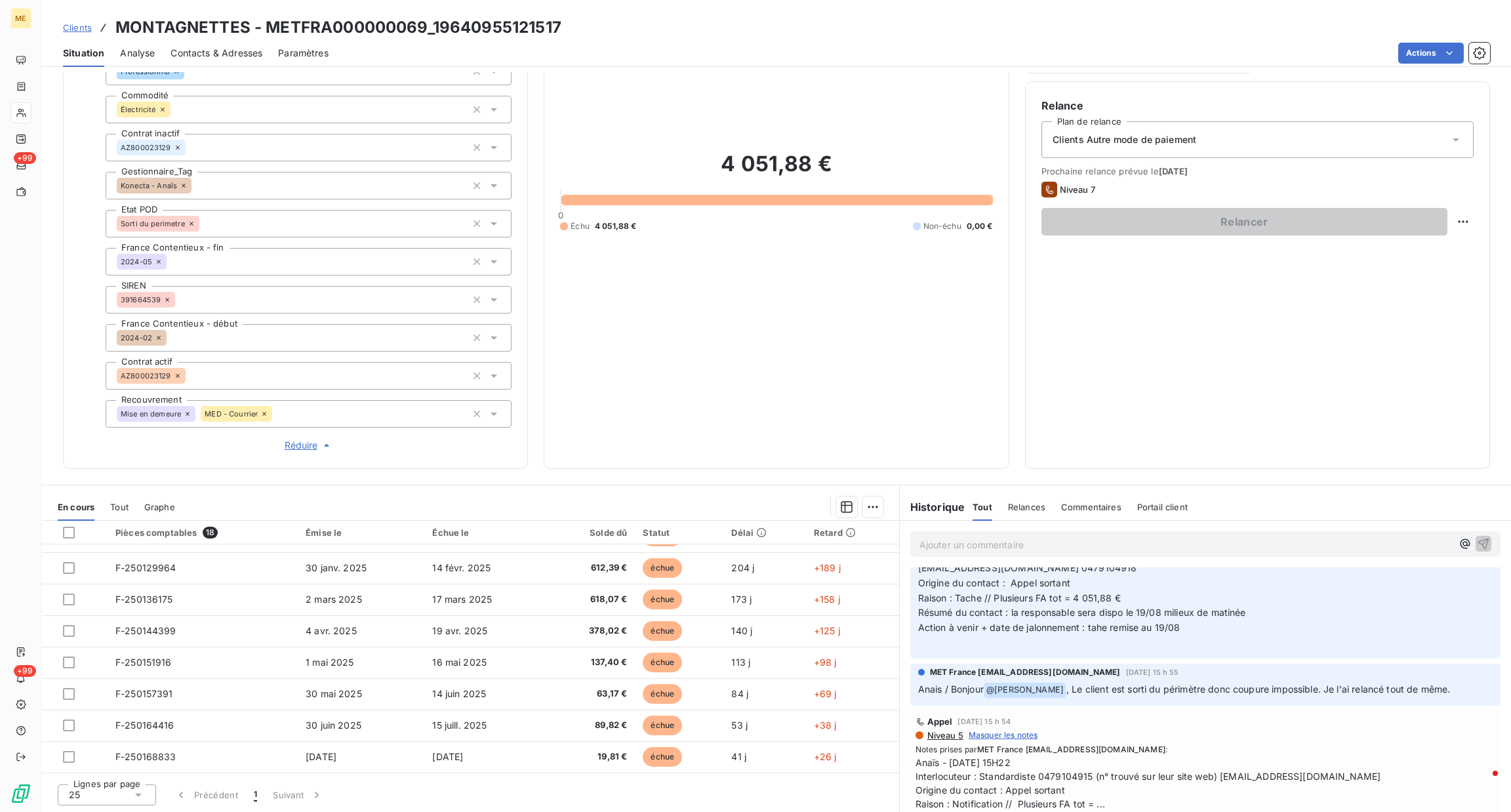
scroll to position [394, 0]
